Goal: Information Seeking & Learning: Learn about a topic

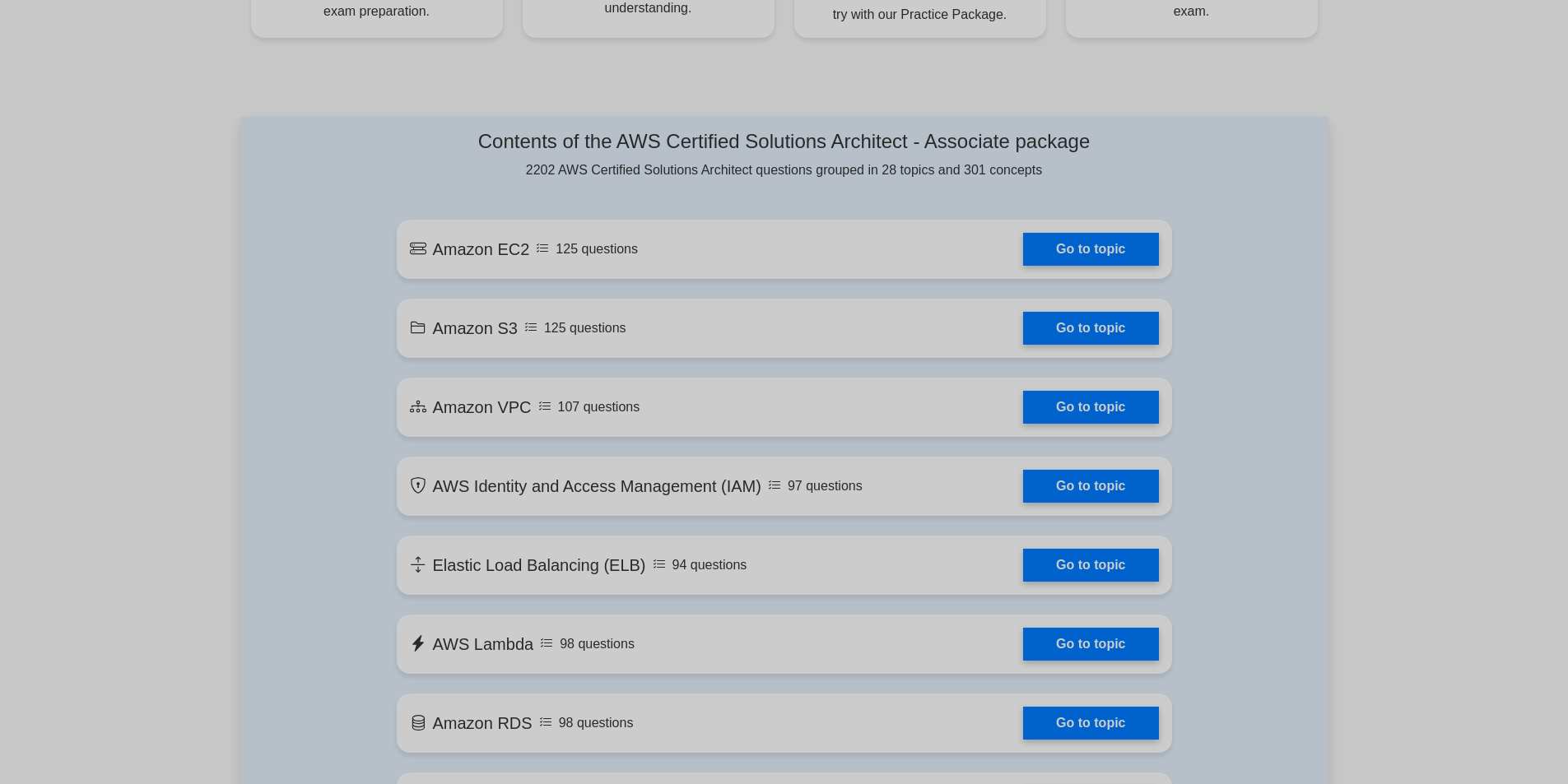
scroll to position [823, 0]
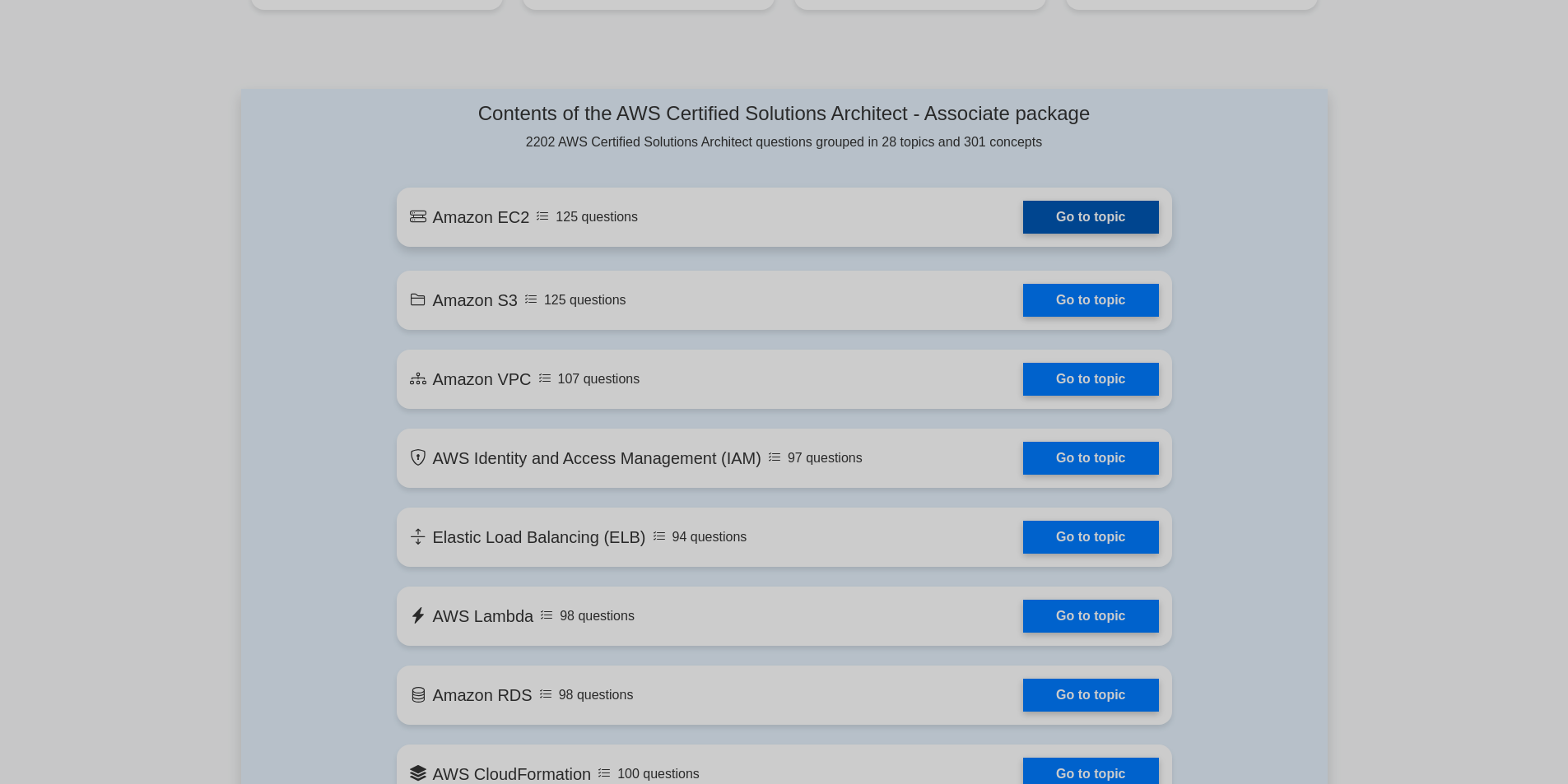
click at [1057, 226] on link "Go to topic" at bounding box center [1091, 217] width 135 height 33
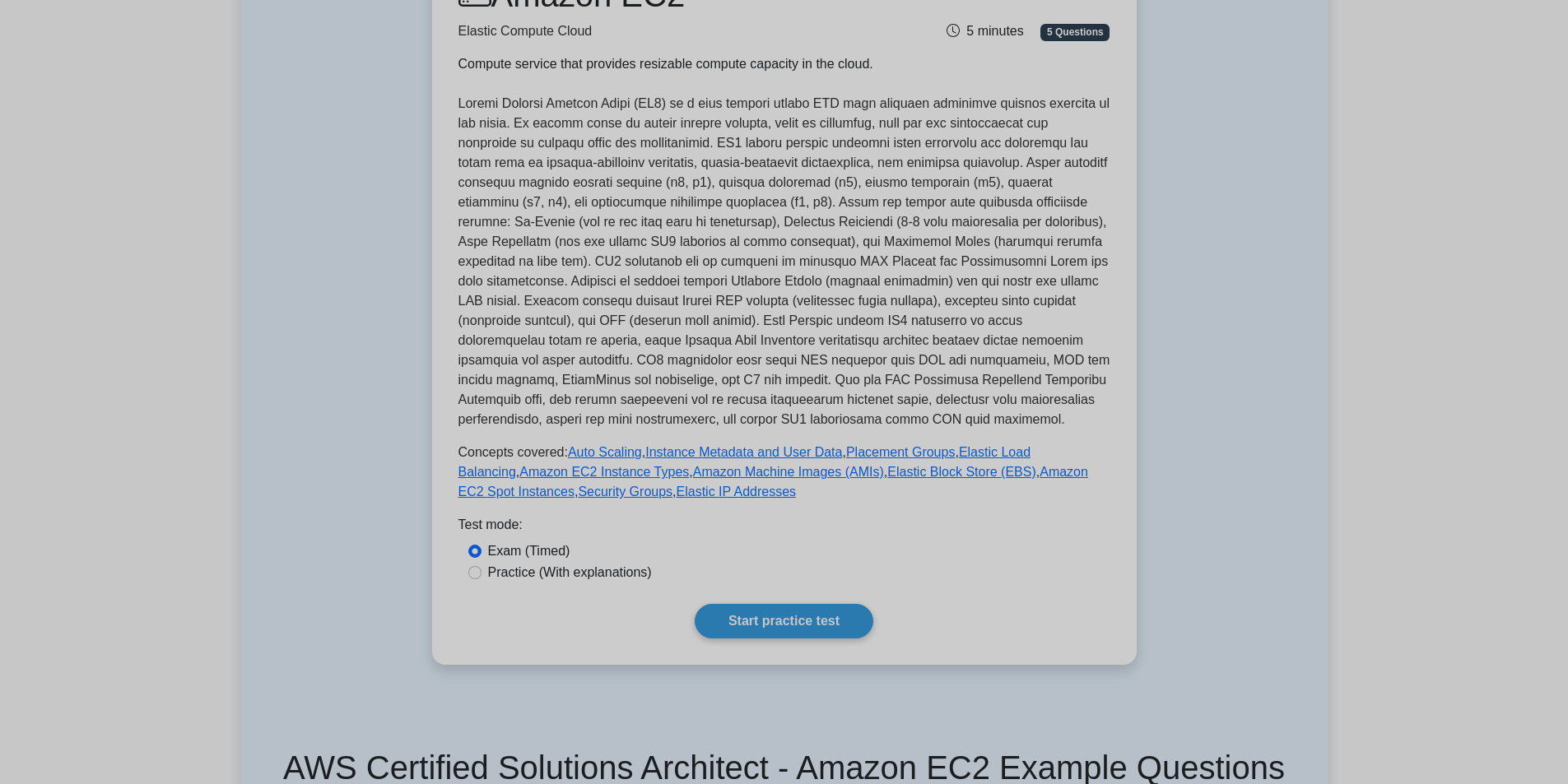
scroll to position [330, 0]
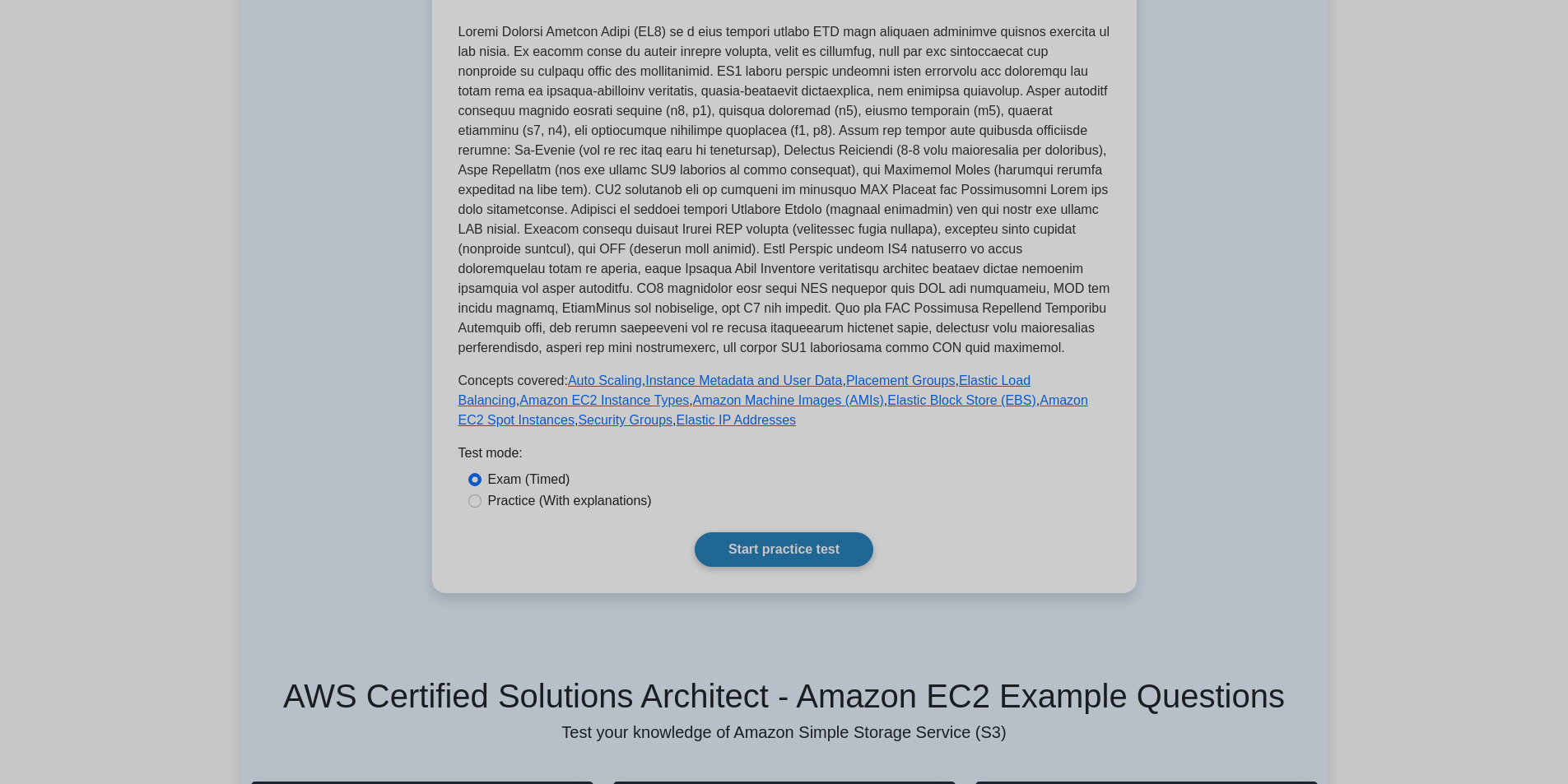
click at [852, 559] on link "Start practice test" at bounding box center [784, 549] width 179 height 35
click at [575, 508] on label "Practice (With explanations)" at bounding box center [570, 501] width 164 height 19
click at [481, 508] on input "Practice (With explanations)" at bounding box center [475, 501] width 13 height 13
radio input "true"
click at [745, 547] on link "Start practice test" at bounding box center [784, 549] width 179 height 35
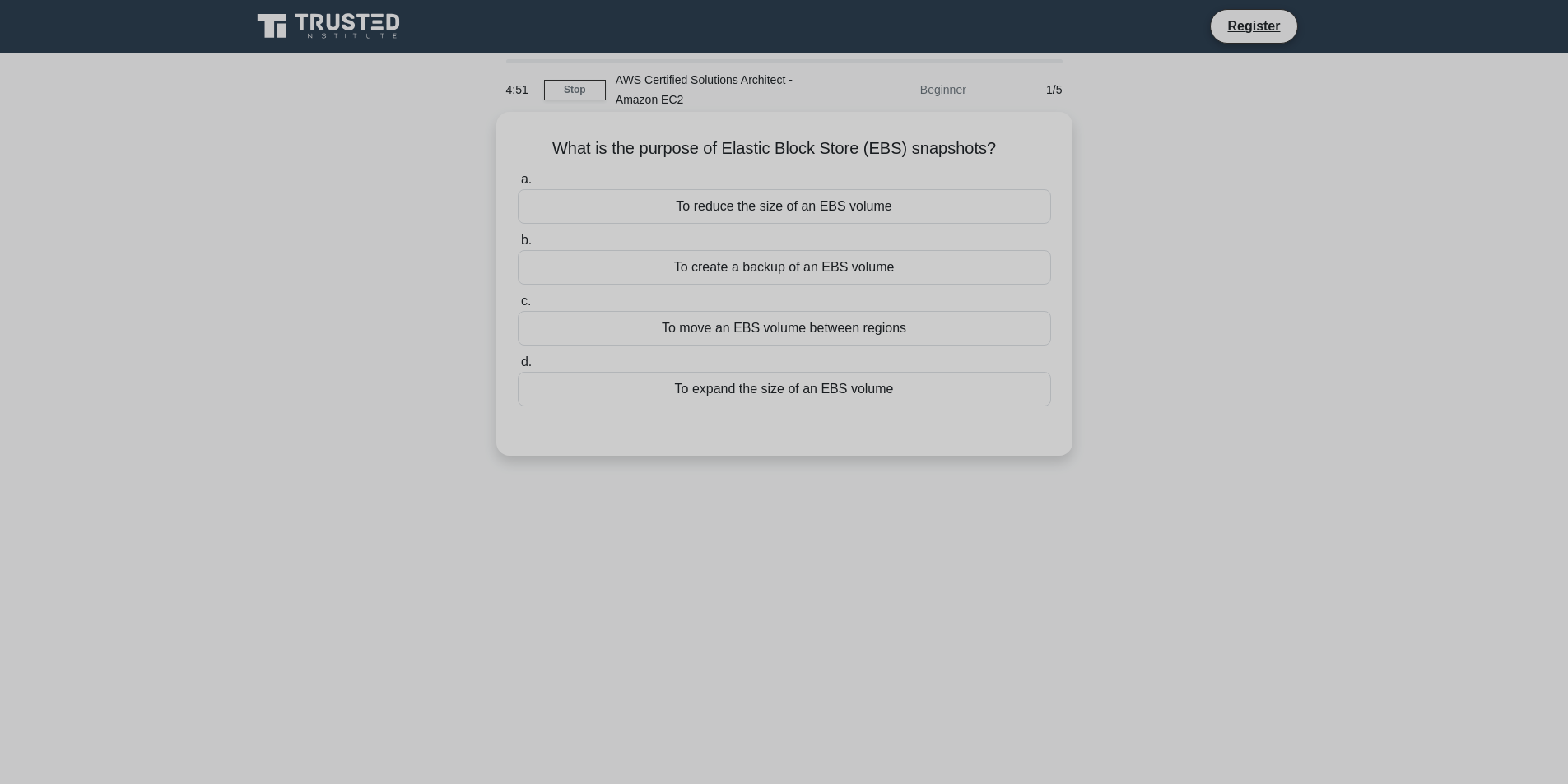
click at [831, 260] on div "To create a backup of an EBS volume" at bounding box center [784, 267] width 533 height 35
click at [517, 246] on input "b. To create a backup of an EBS volume" at bounding box center [517, 241] width 0 height 11
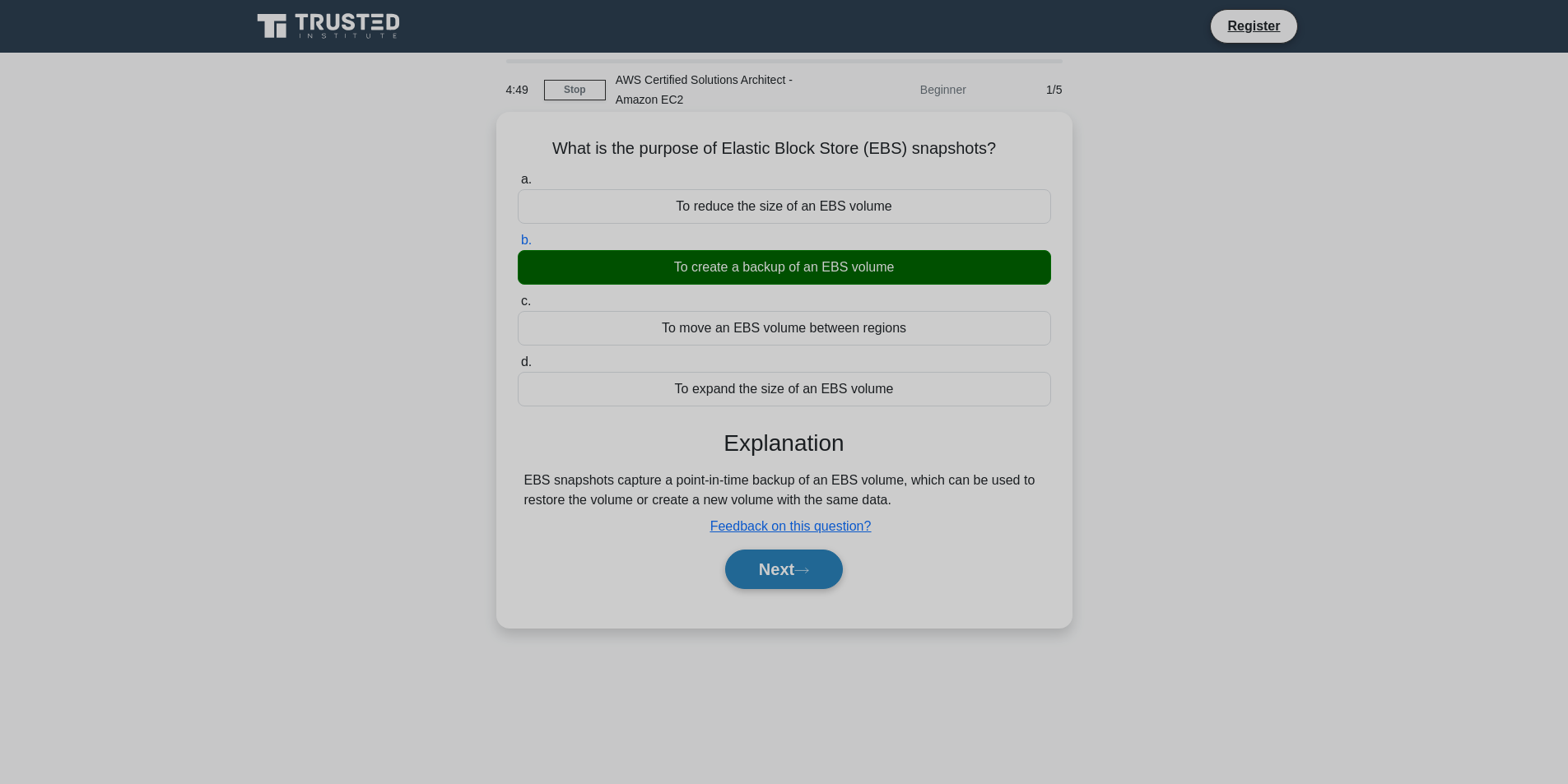
click at [809, 568] on icon at bounding box center [801, 571] width 15 height 9
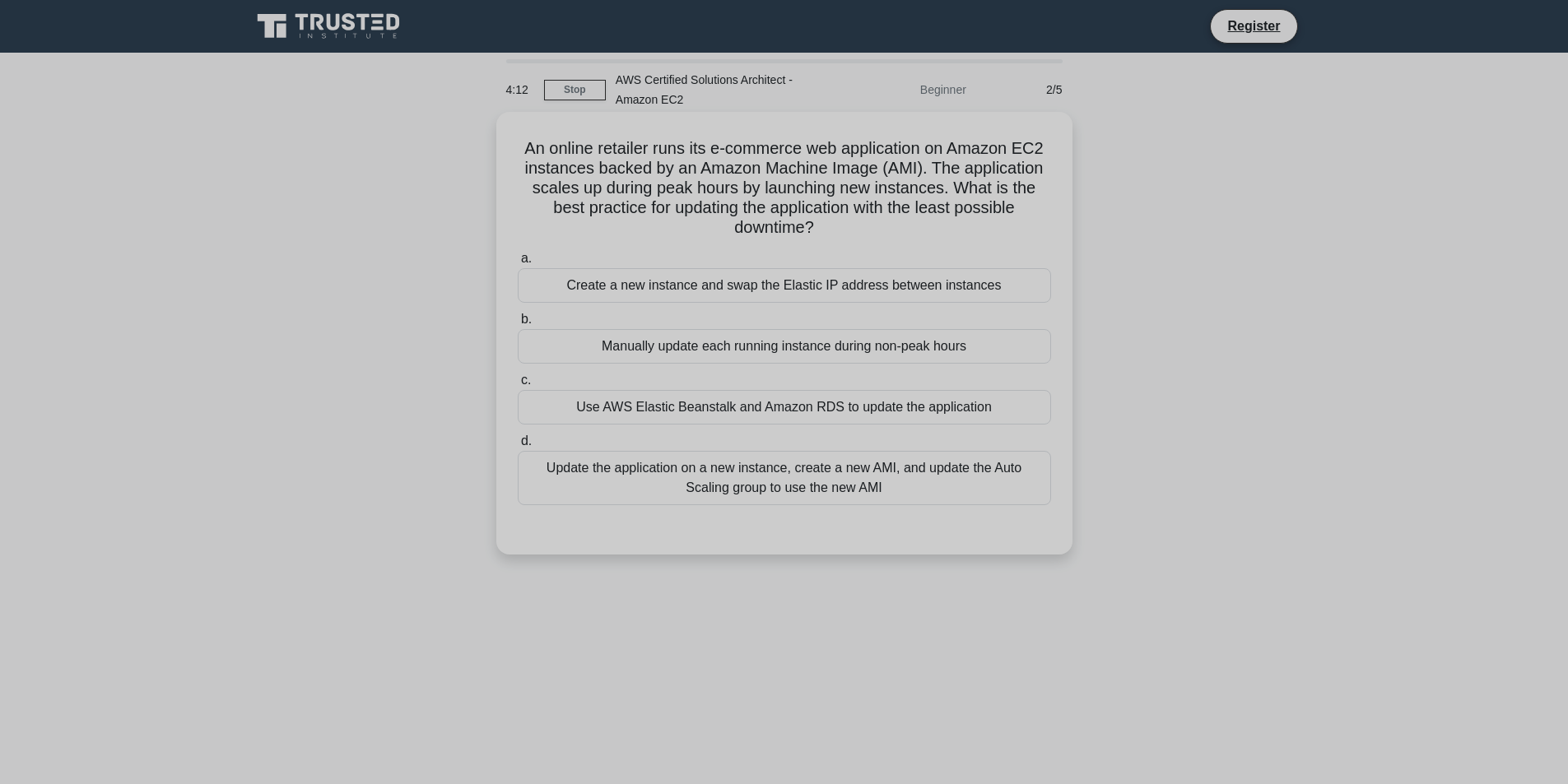
click at [816, 489] on div "Update the application on a new instance, create a new AMI, and update the Auto…" at bounding box center [784, 477] width 533 height 54
click at [517, 446] on input "d. Update the application on a new instance, create a new AMI, and update the A…" at bounding box center [517, 441] width 0 height 11
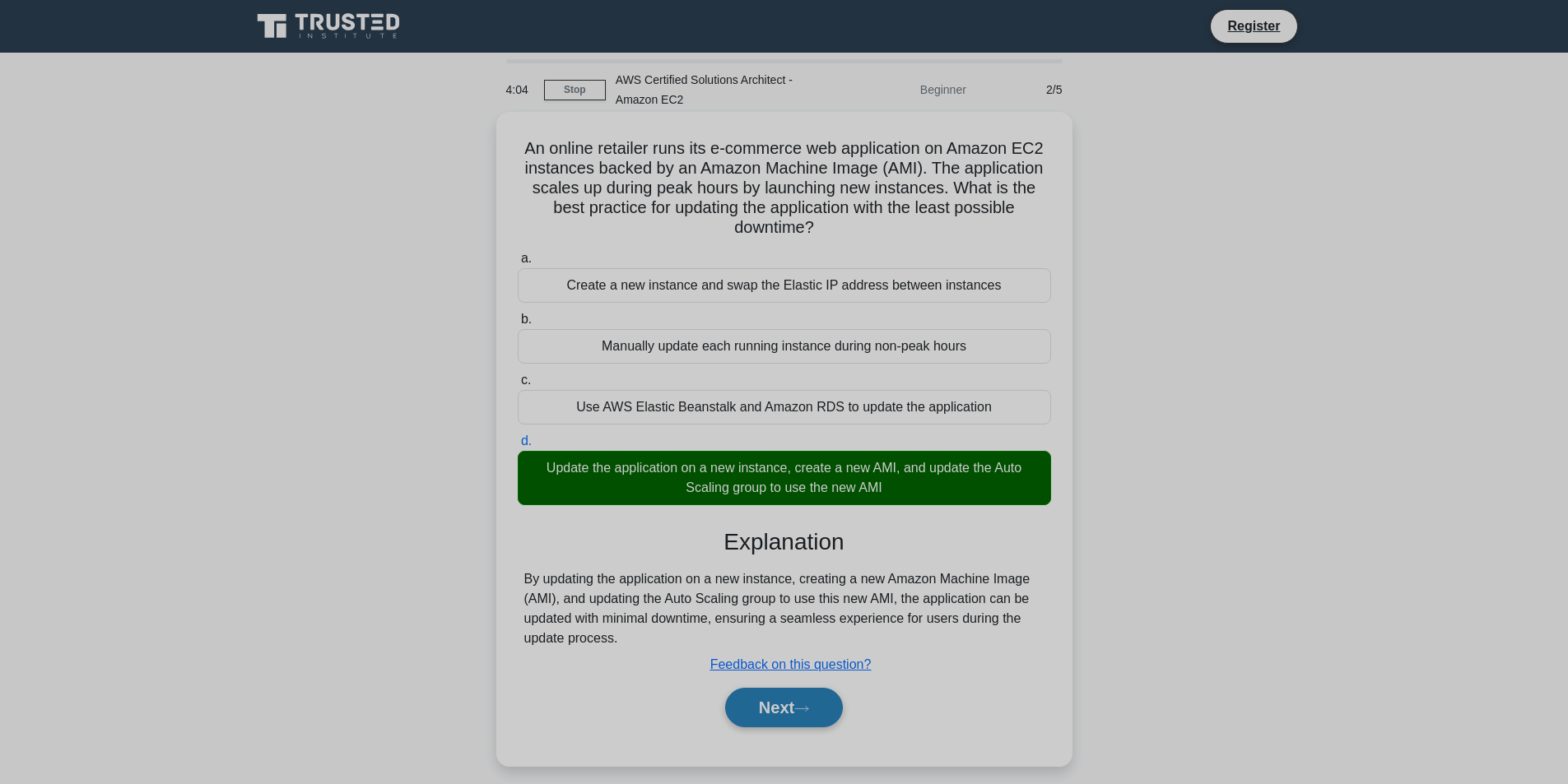
click at [821, 712] on button "Next" at bounding box center [783, 708] width 118 height 40
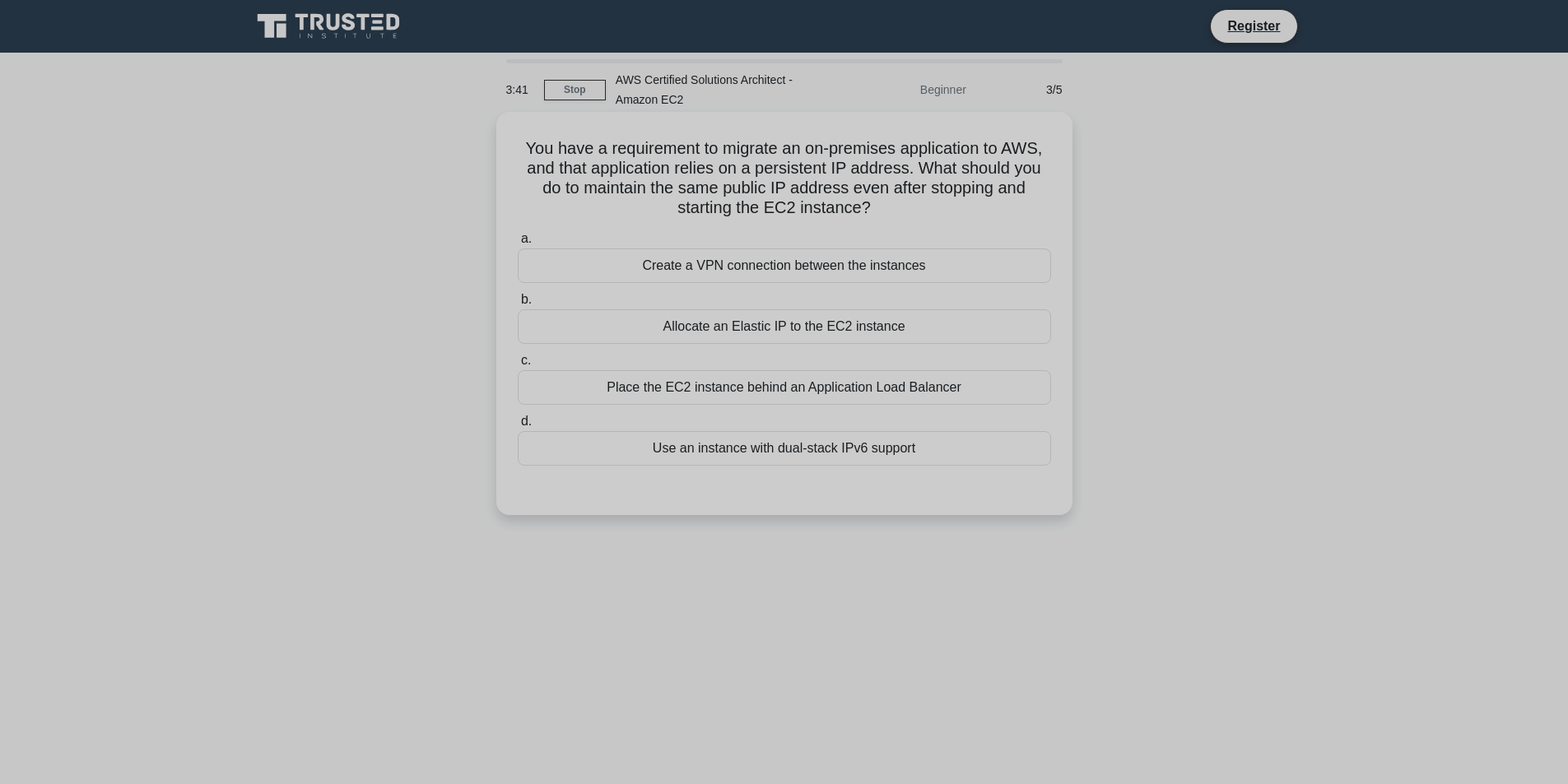
click at [965, 326] on div "Allocate an Elastic IP to the EC2 instance" at bounding box center [784, 326] width 533 height 35
click at [517, 306] on input "b. Allocate an Elastic IP to the EC2 instance" at bounding box center [517, 300] width 0 height 11
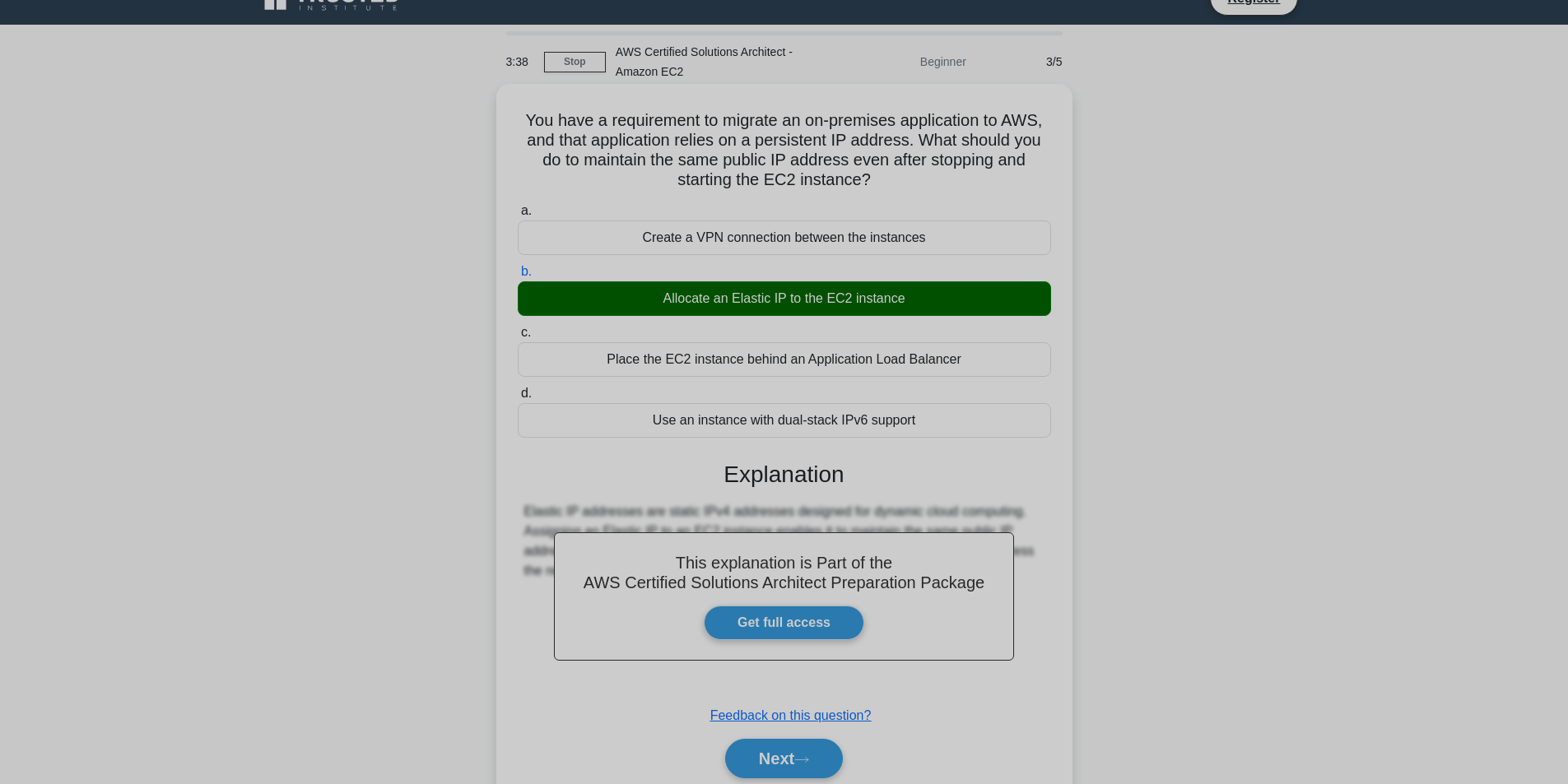
scroll to position [105, 0]
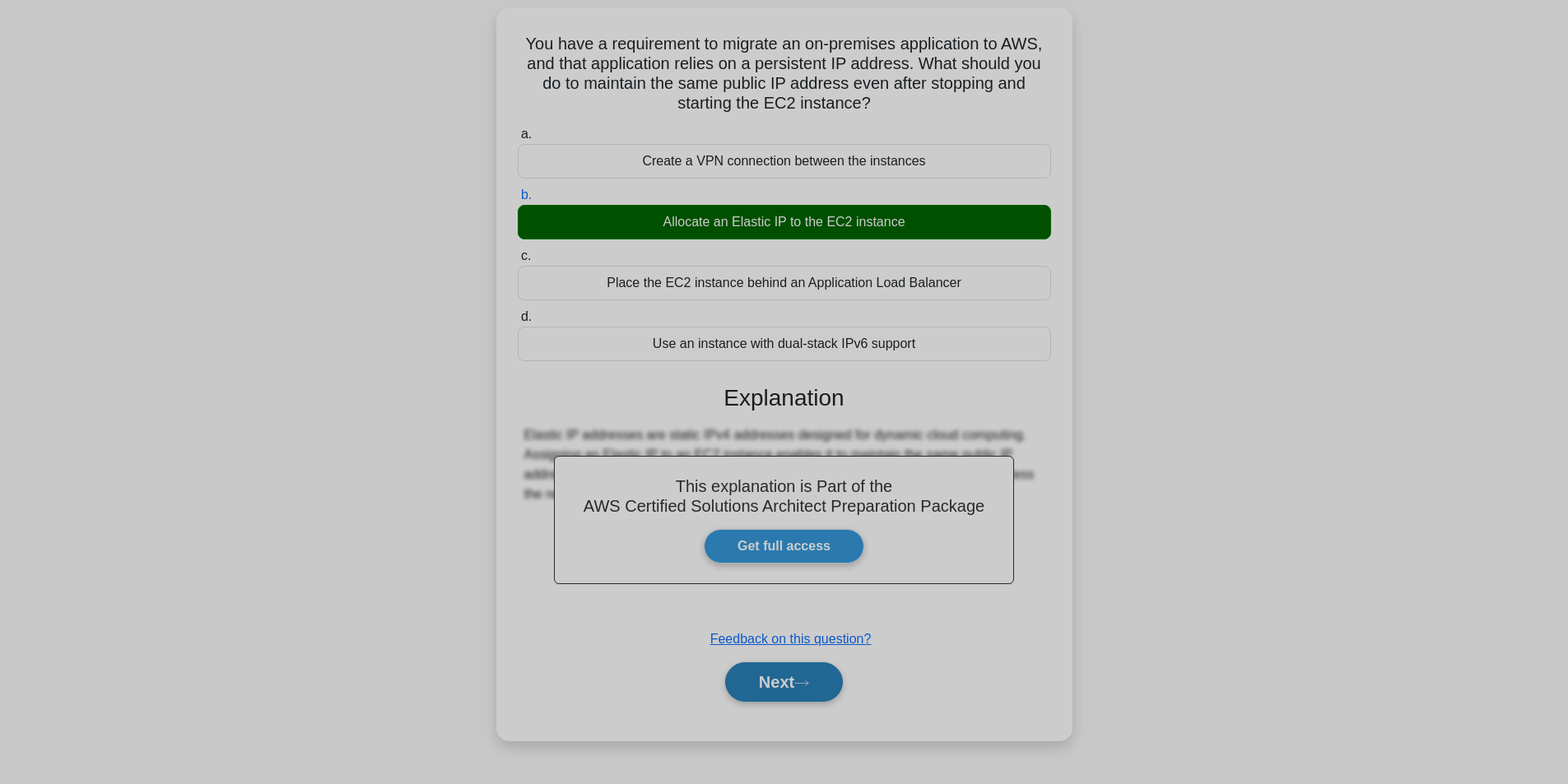
click at [822, 679] on button "Next" at bounding box center [783, 682] width 118 height 40
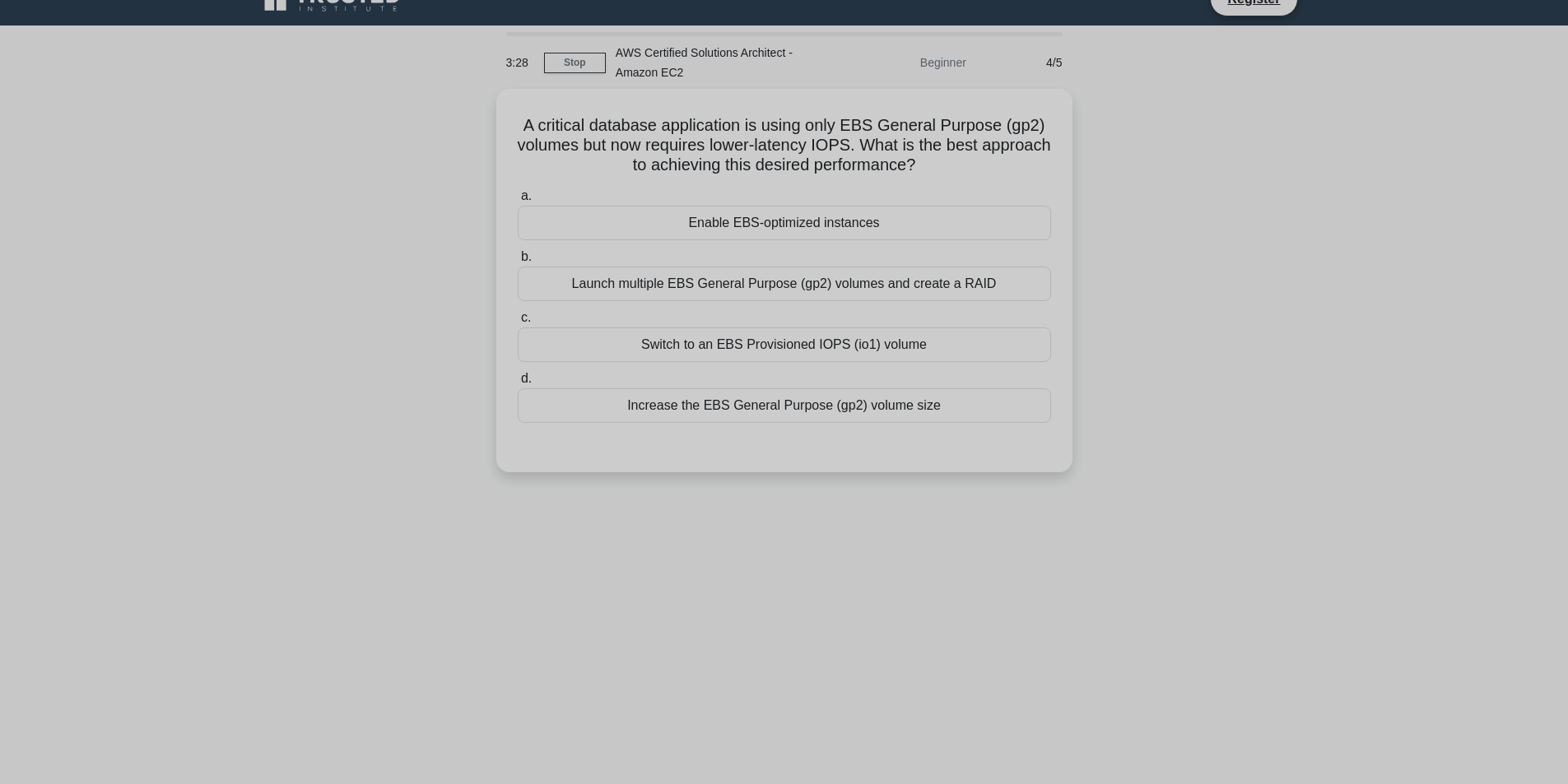
scroll to position [22, 0]
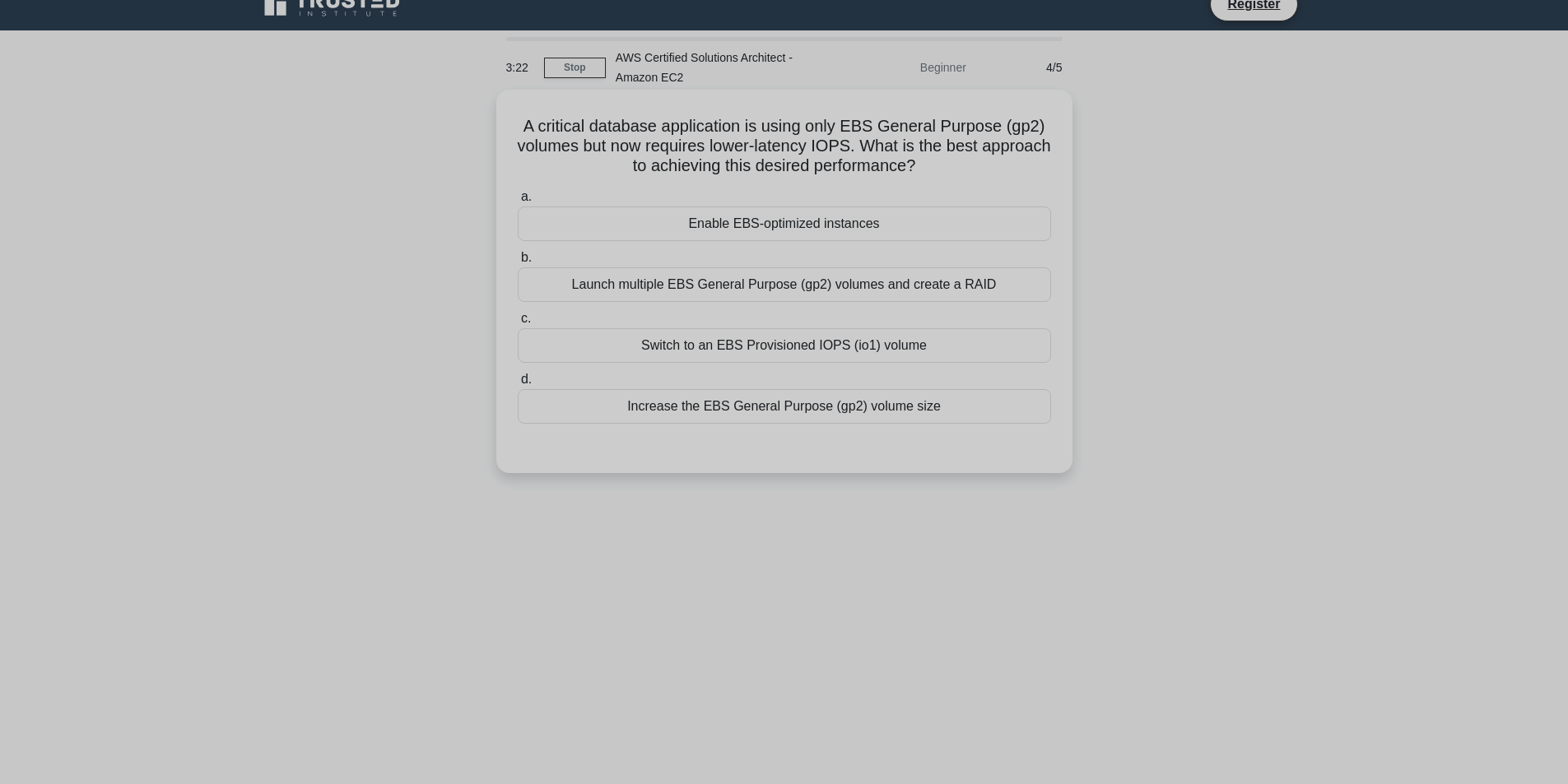
click at [889, 348] on div "Switch to an EBS Provisioned IOPS (io1) volume" at bounding box center [784, 345] width 533 height 35
click at [517, 324] on input "c. Switch to an EBS Provisioned IOPS (io1) volume" at bounding box center [517, 319] width 0 height 11
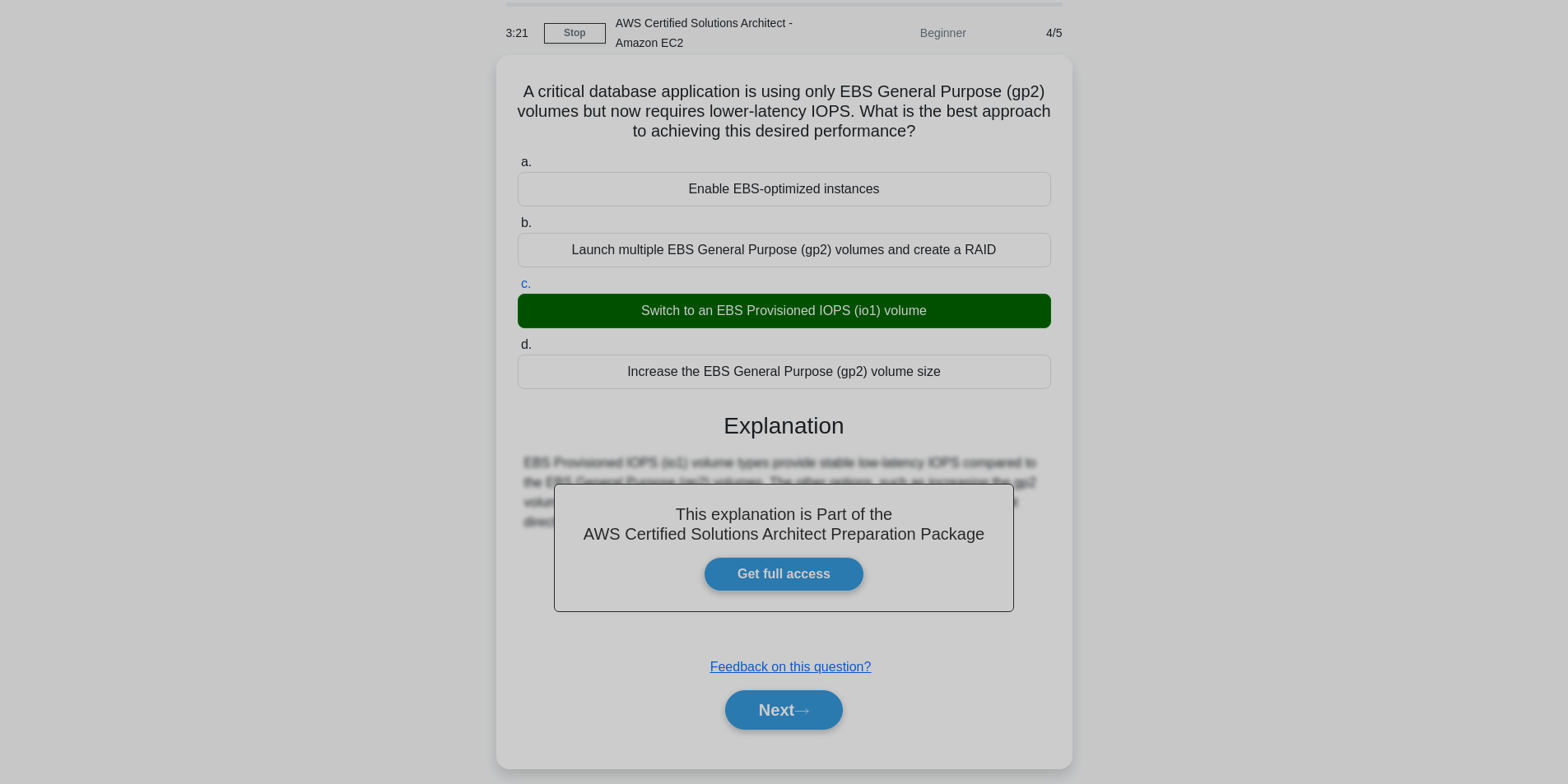
scroll to position [105, 0]
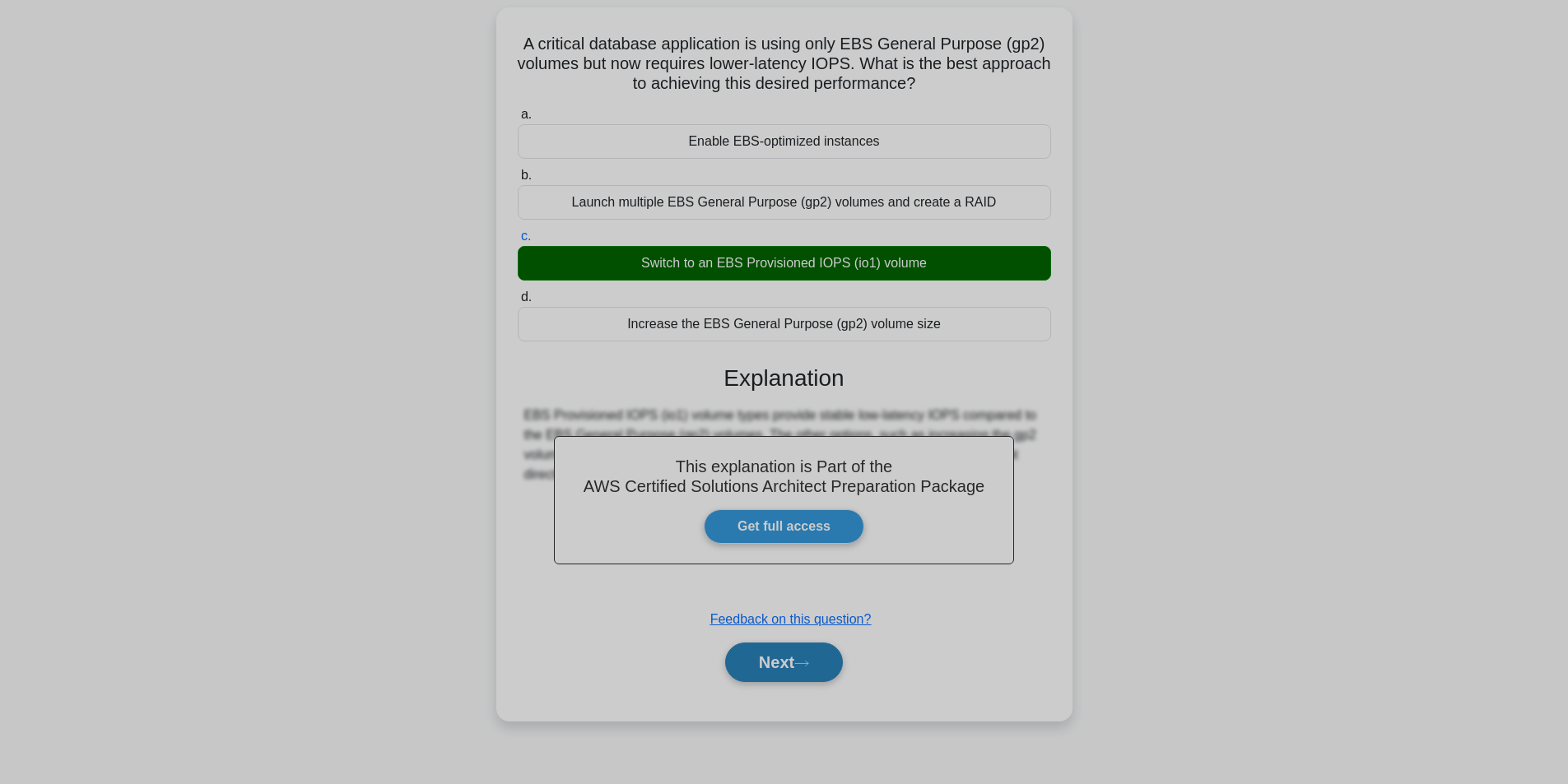
click at [800, 657] on button "Next" at bounding box center [783, 663] width 118 height 40
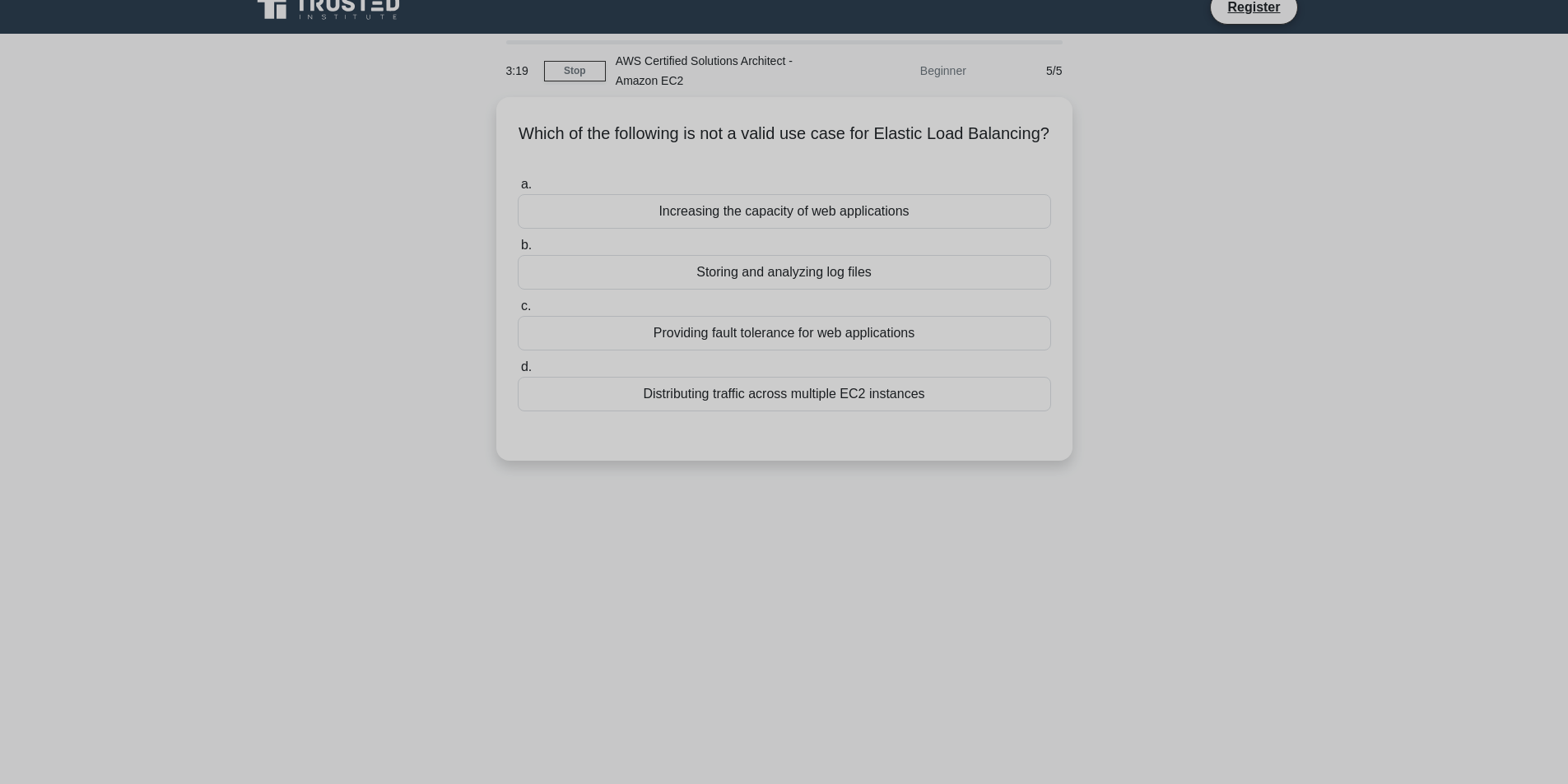
scroll to position [0, 0]
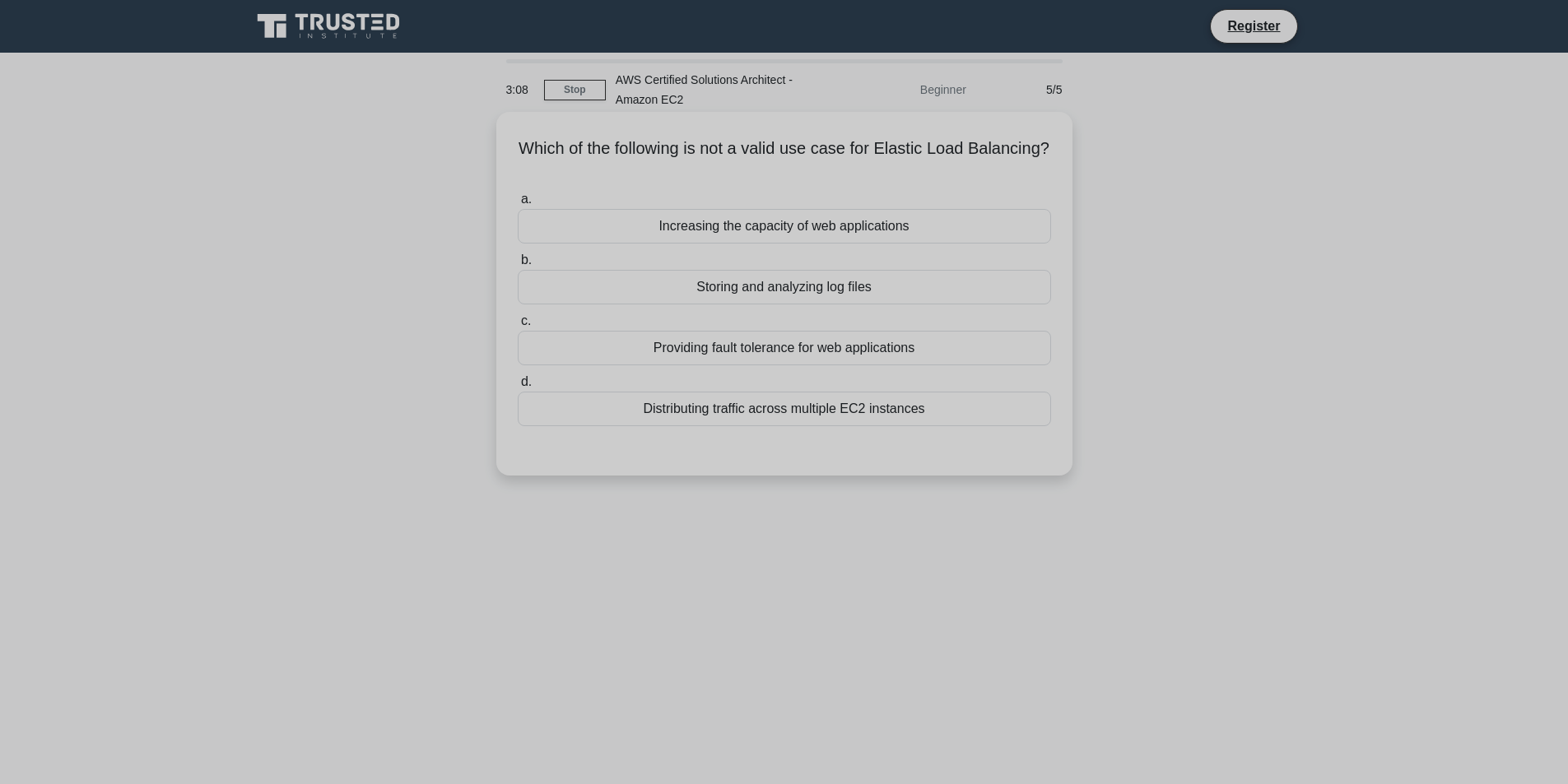
click at [884, 342] on div "Providing fault tolerance for web applications" at bounding box center [784, 347] width 533 height 35
click at [517, 327] on input "c. Providing fault tolerance for web applications" at bounding box center [517, 322] width 0 height 11
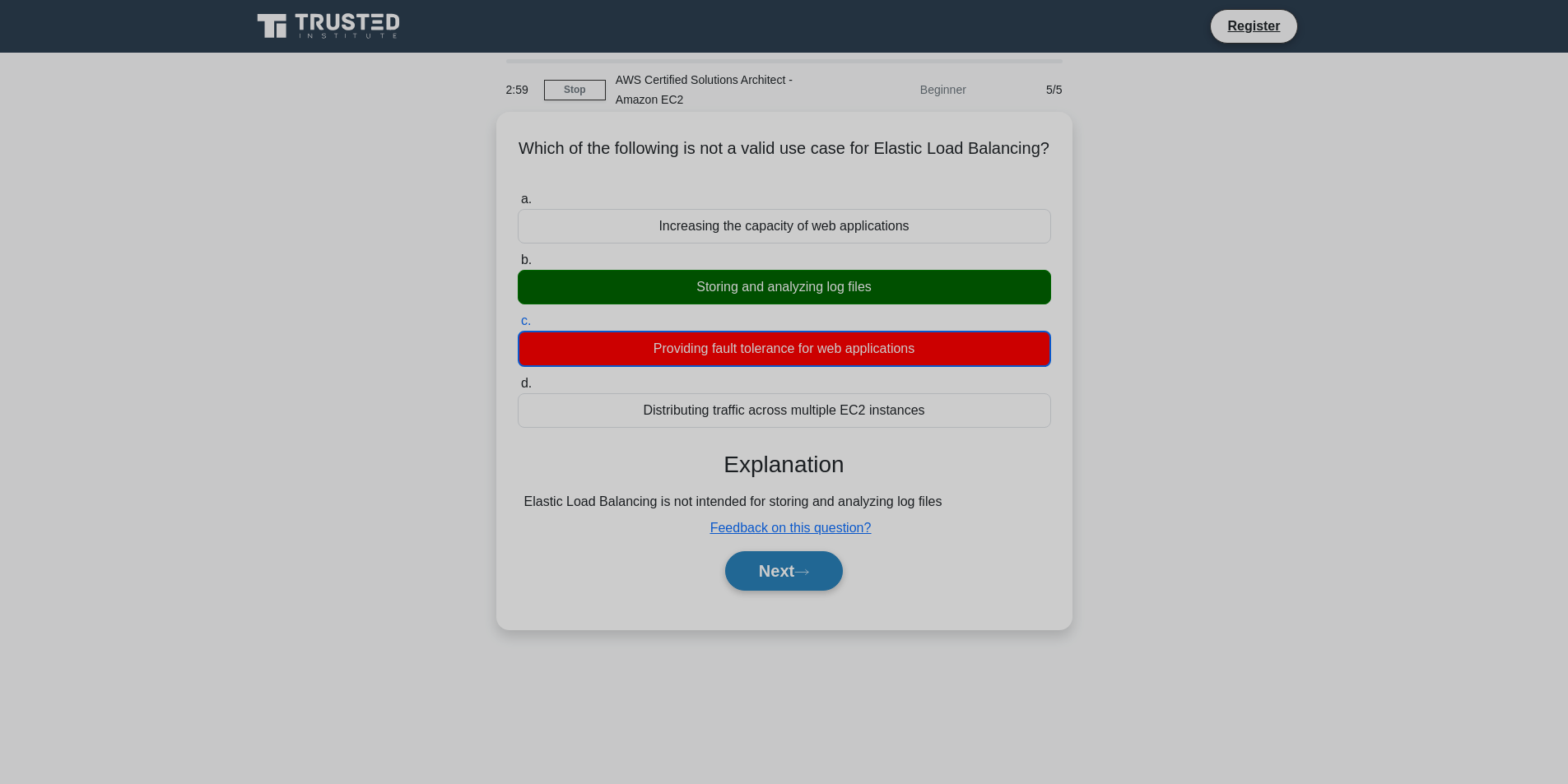
click at [796, 586] on button "Next" at bounding box center [783, 571] width 118 height 40
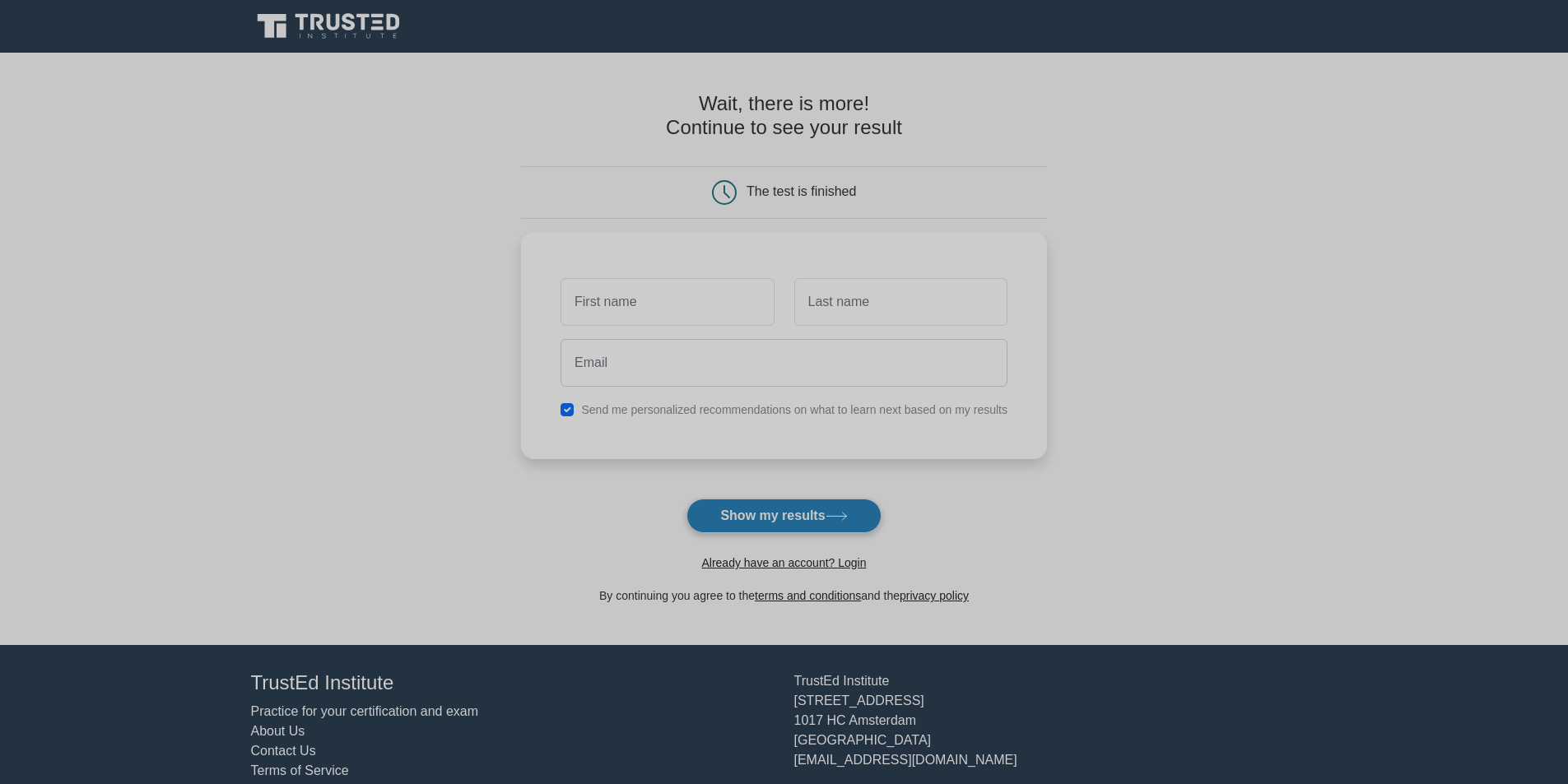
click at [810, 523] on button "Show my results" at bounding box center [783, 516] width 194 height 35
